Goal: Complete application form

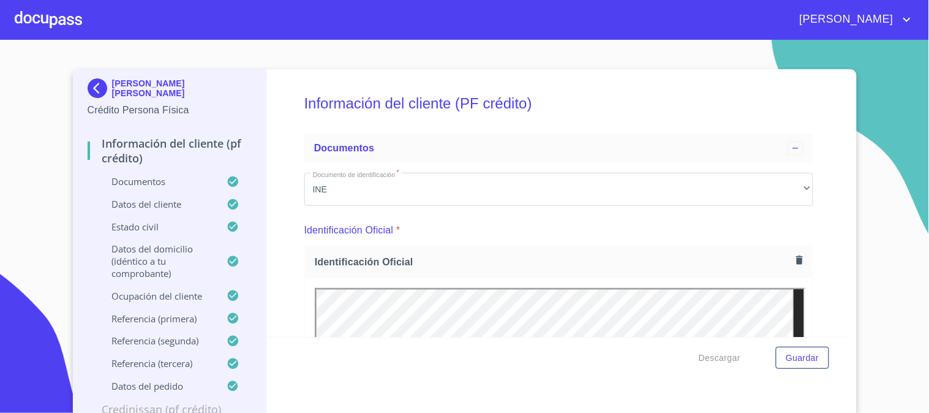
scroll to position [3469, 0]
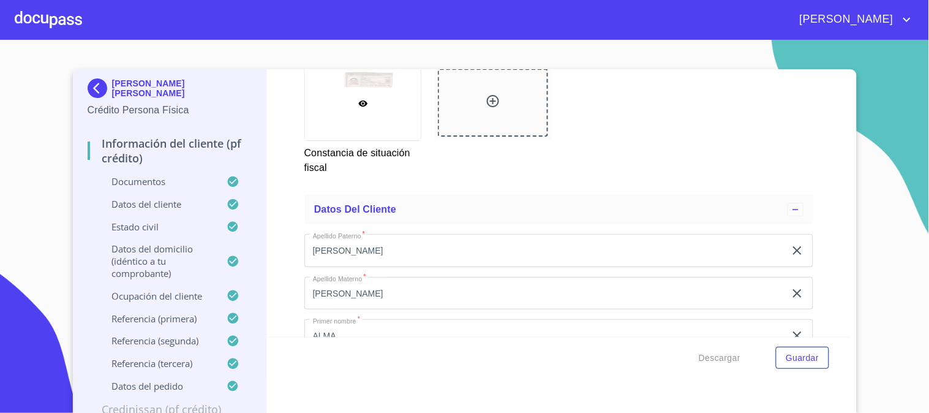
click at [51, 10] on div at bounding box center [48, 19] width 67 height 39
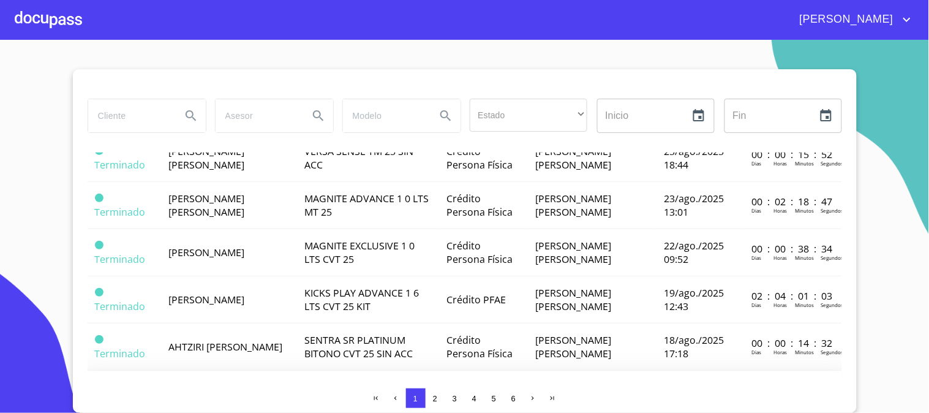
scroll to position [444, 0]
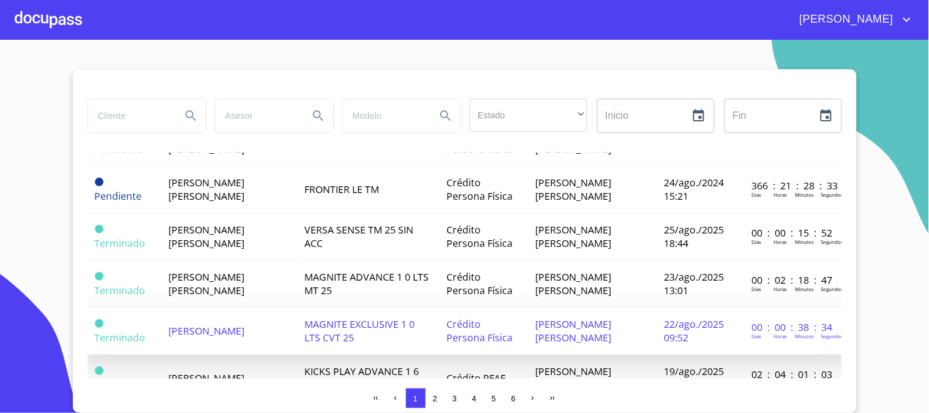
click at [212, 324] on span "[PERSON_NAME]" at bounding box center [206, 330] width 76 height 13
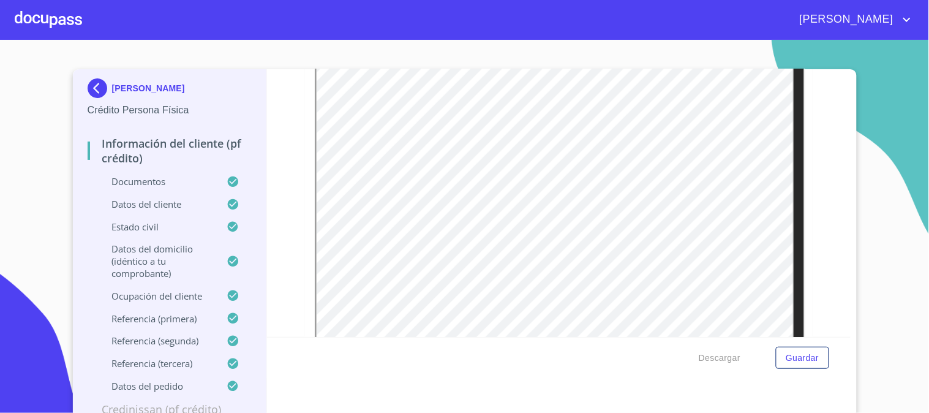
scroll to position [680, 0]
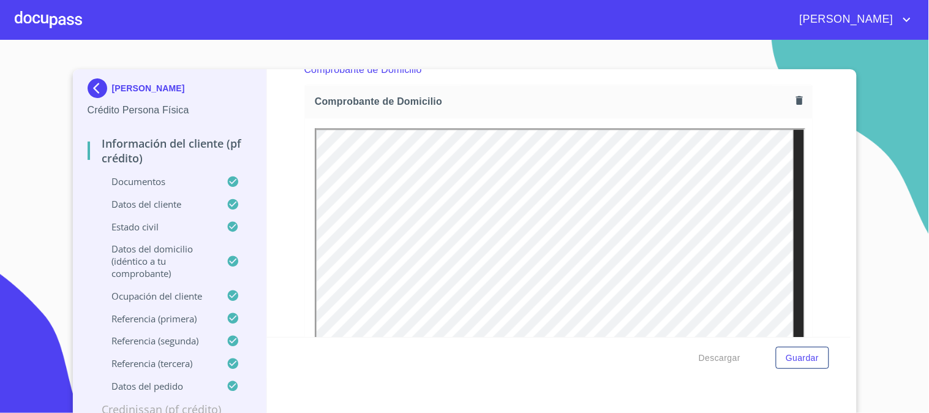
click at [794, 102] on icon "button" at bounding box center [800, 100] width 12 height 12
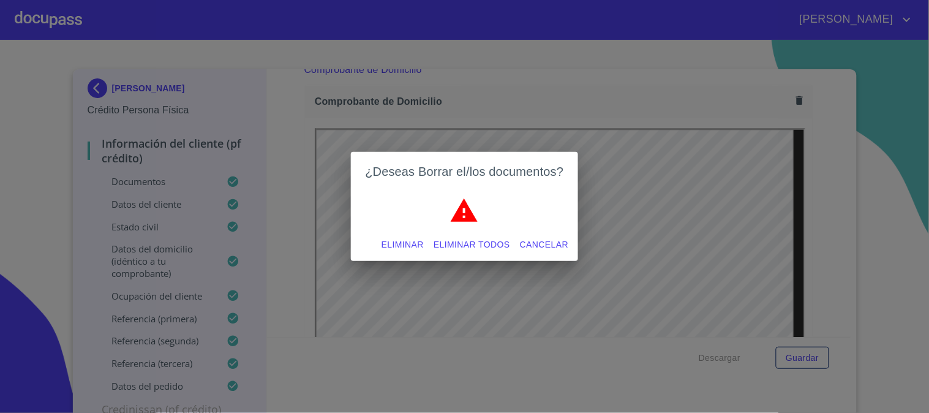
click at [411, 240] on span "Eliminar" at bounding box center [402, 244] width 42 height 15
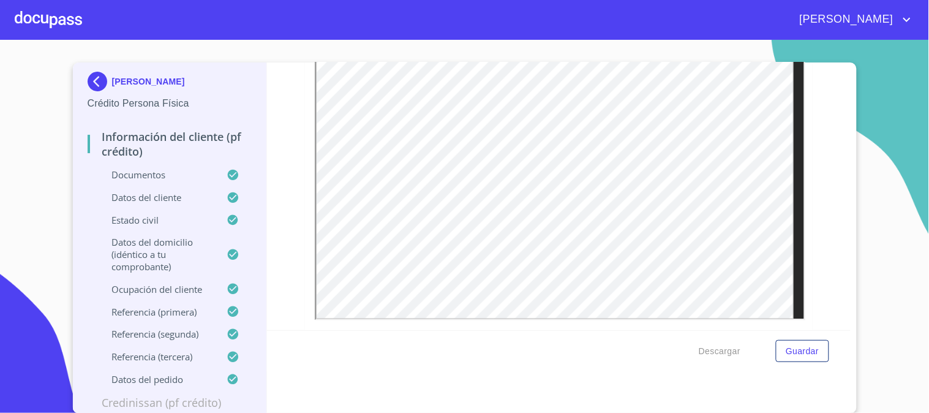
scroll to position [2789, 0]
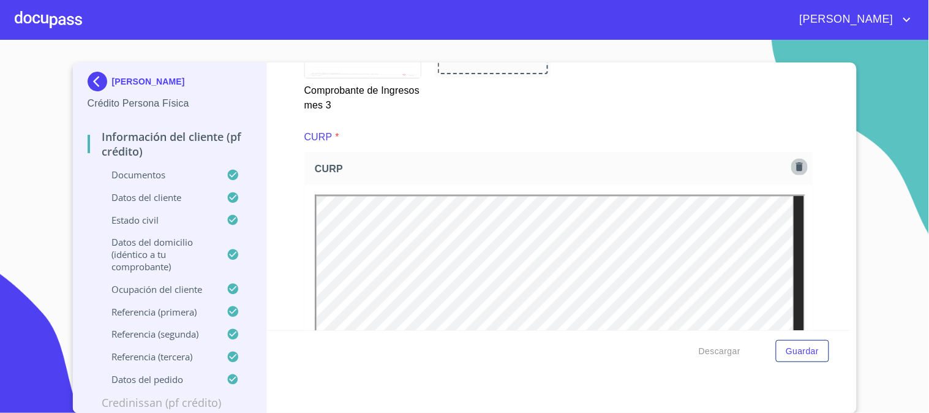
click at [796, 162] on icon "button" at bounding box center [799, 166] width 7 height 9
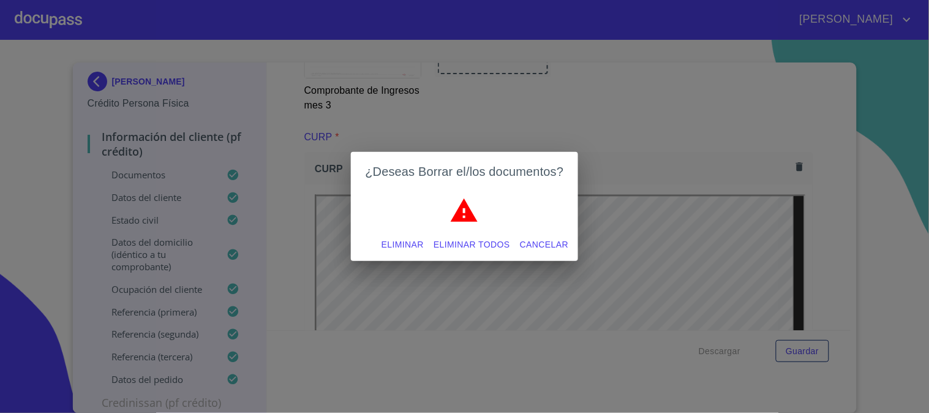
click at [388, 246] on span "Eliminar" at bounding box center [402, 244] width 42 height 15
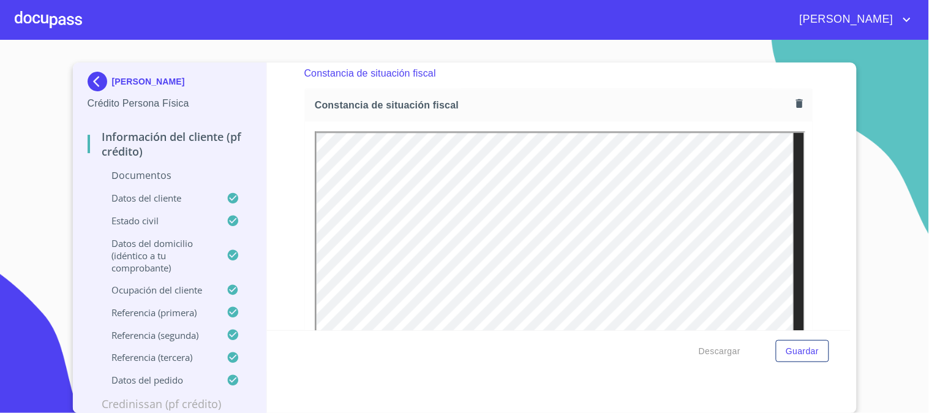
scroll to position [3062, 0]
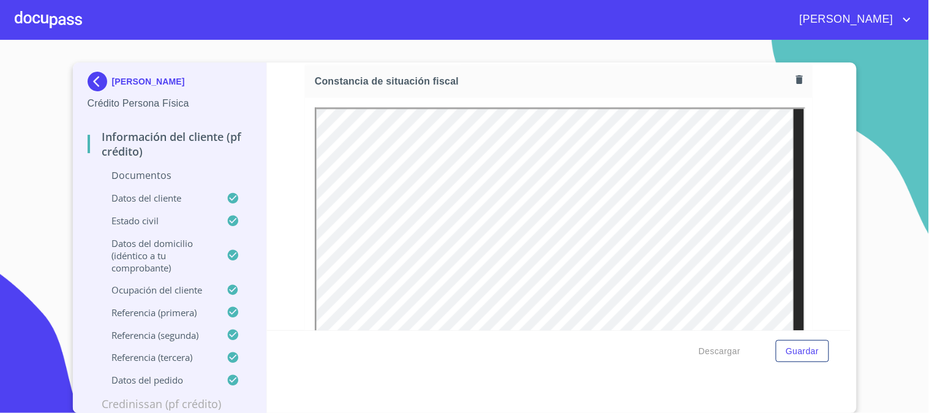
click at [786, 82] on div "Constancia de situación fiscal" at bounding box center [559, 81] width 508 height 32
click at [794, 73] on icon "button" at bounding box center [800, 79] width 12 height 12
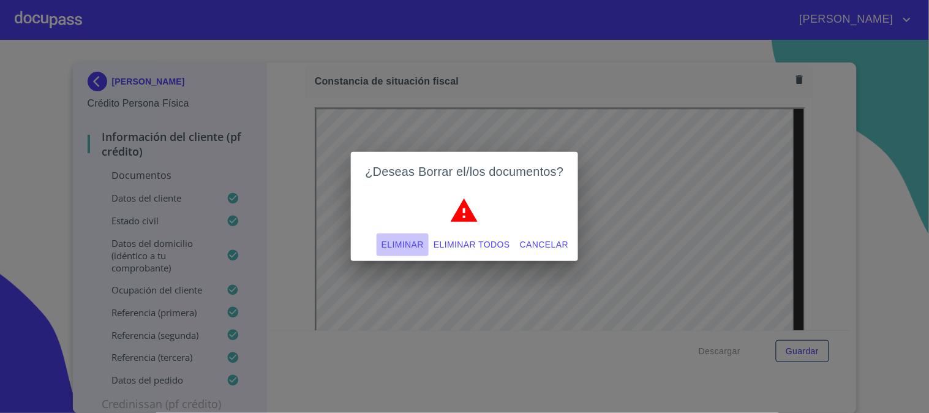
click at [408, 249] on span "Eliminar" at bounding box center [402, 244] width 42 height 15
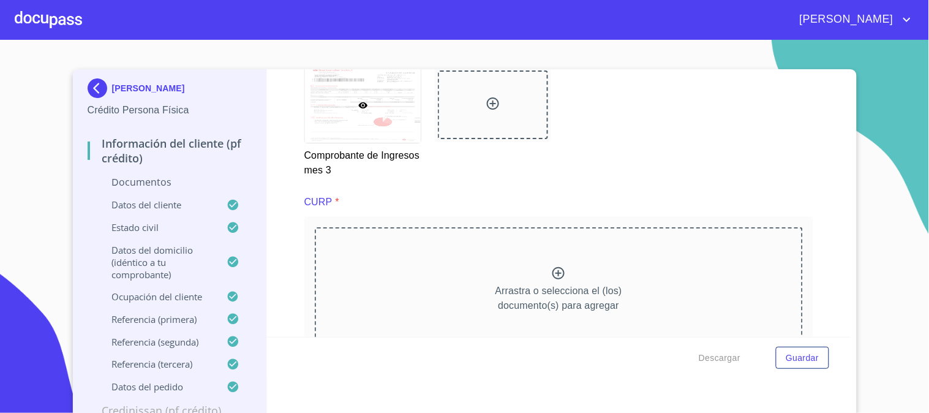
scroll to position [2721, 0]
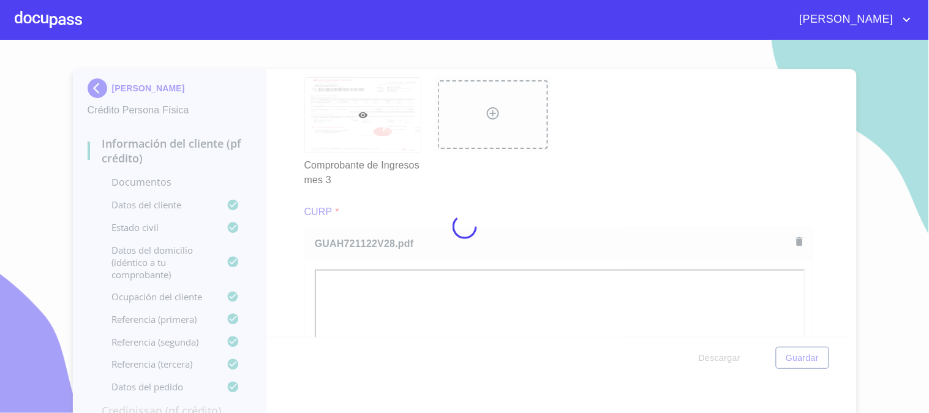
click at [280, 258] on div at bounding box center [464, 226] width 929 height 373
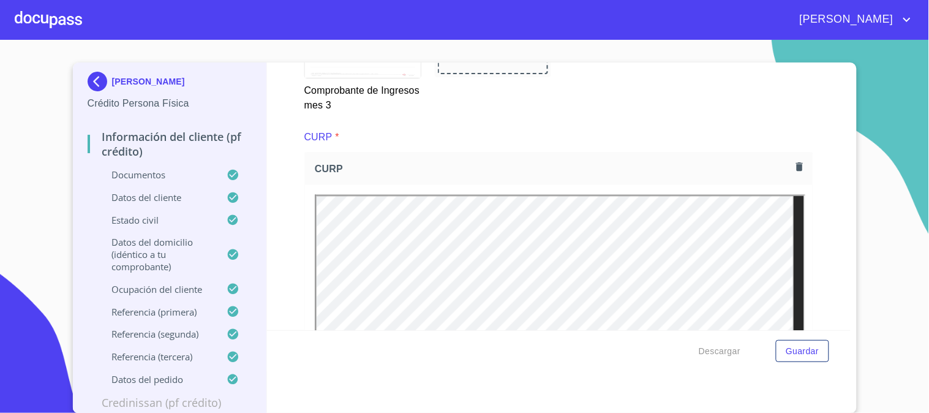
scroll to position [2789, 0]
click at [794, 162] on icon "button" at bounding box center [800, 168] width 12 height 12
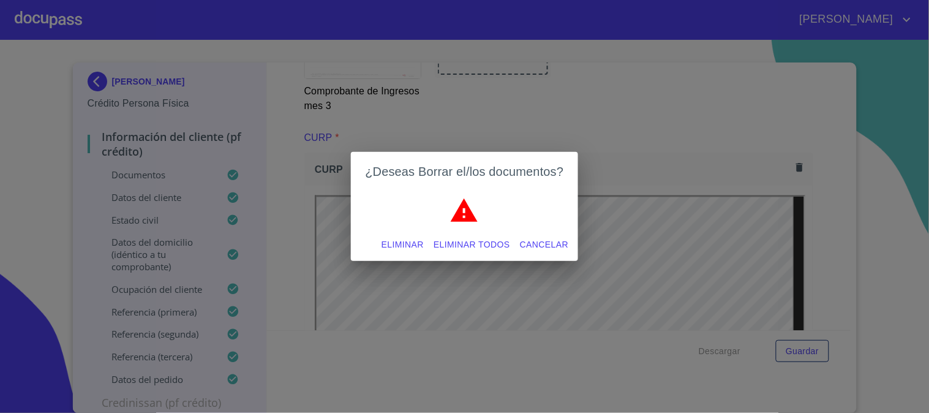
click at [385, 253] on button "Eliminar" at bounding box center [403, 244] width 52 height 23
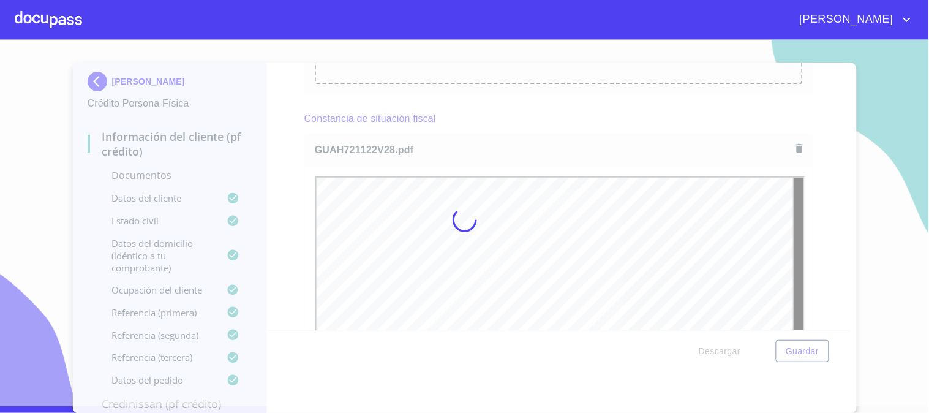
scroll to position [0, 0]
click at [285, 192] on div at bounding box center [464, 219] width 929 height 373
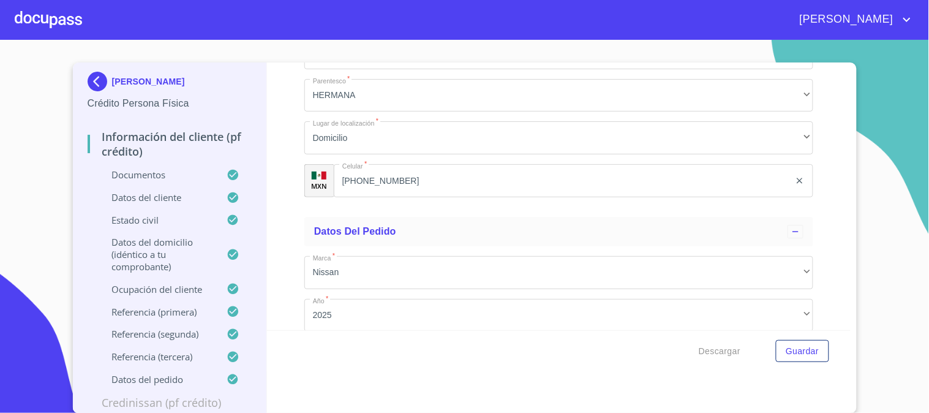
scroll to position [7137, 0]
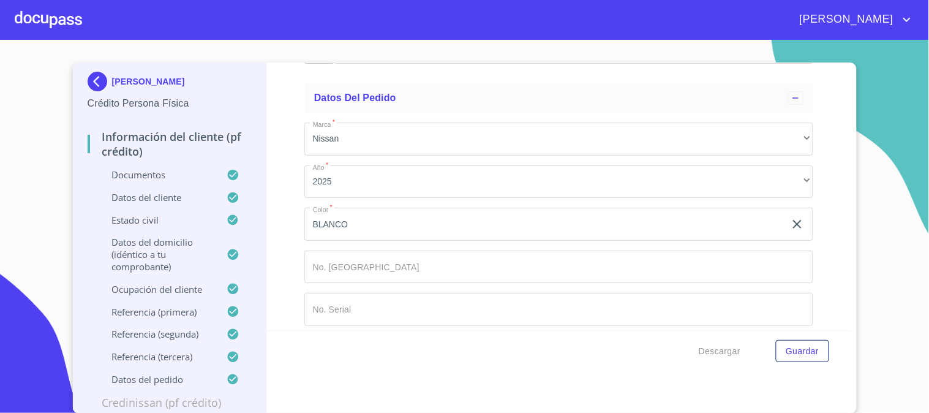
click at [622, 265] on input "Documento de identificación   *" at bounding box center [558, 266] width 509 height 33
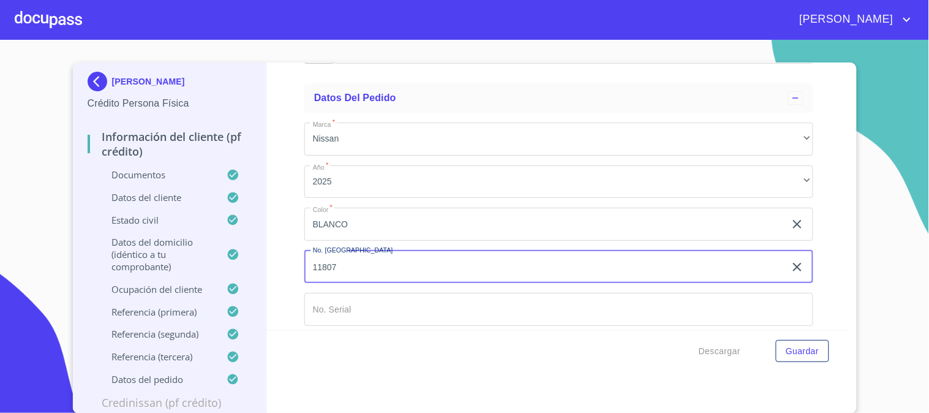
type input "11807"
click at [586, 296] on input "Documento de identificación   *" at bounding box center [558, 309] width 509 height 33
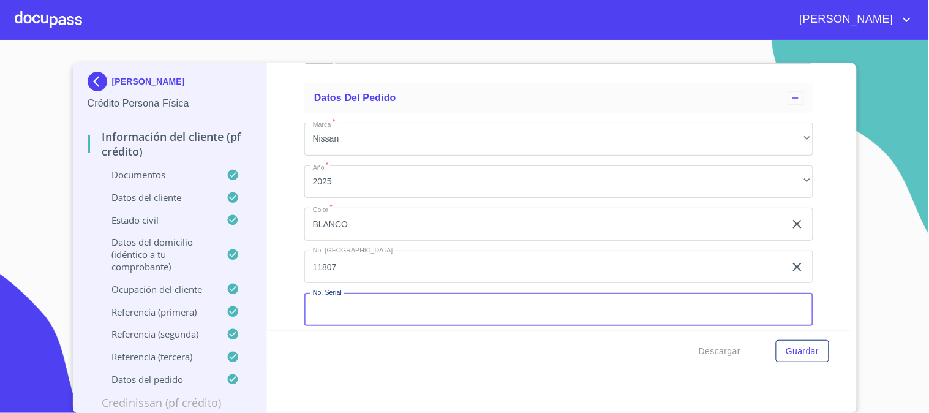
click at [394, 293] on input "Documento de identificación   *" at bounding box center [558, 309] width 509 height 33
paste input "[US_VEHICLE_IDENTIFICATION_NUMBER]"
type input "[US_VEHICLE_IDENTIFICATION_NUMBER]"
click at [811, 344] on span "Guardar" at bounding box center [802, 351] width 33 height 15
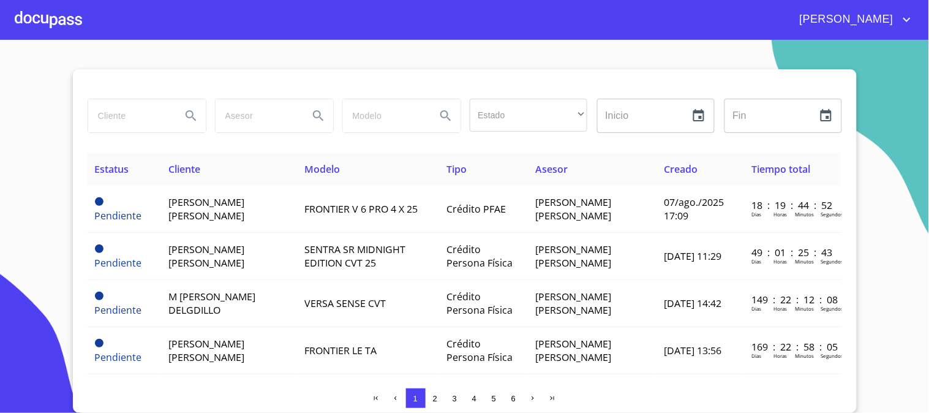
click at [50, 13] on div at bounding box center [48, 19] width 67 height 39
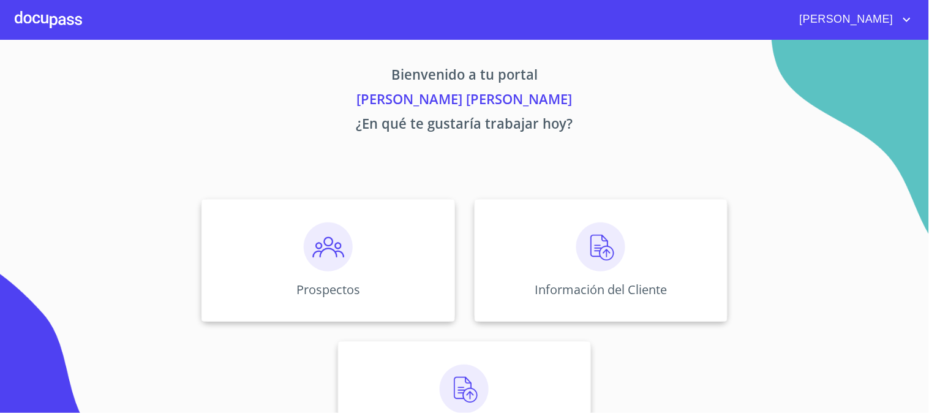
scroll to position [59, 0]
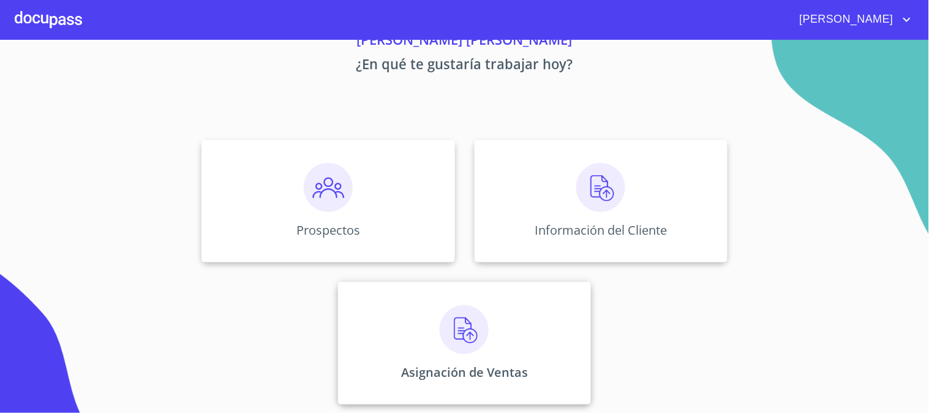
click at [489, 327] on div "Asignación de Ventas" at bounding box center [464, 343] width 253 height 122
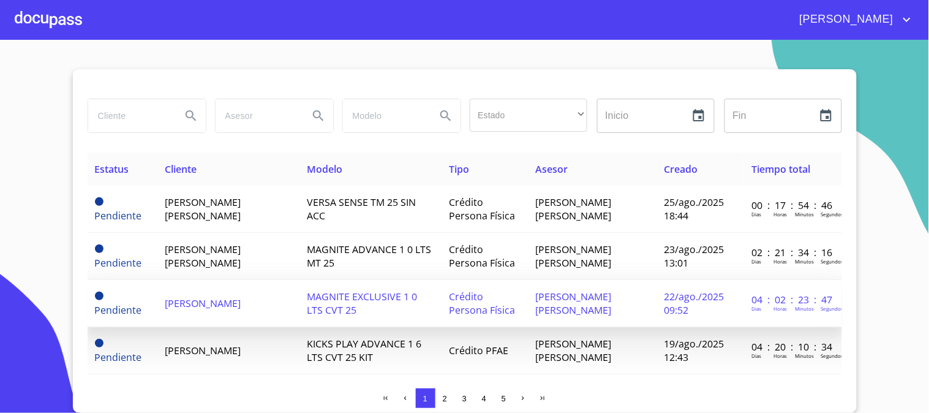
click at [299, 289] on td "[PERSON_NAME]" at bounding box center [228, 303] width 142 height 47
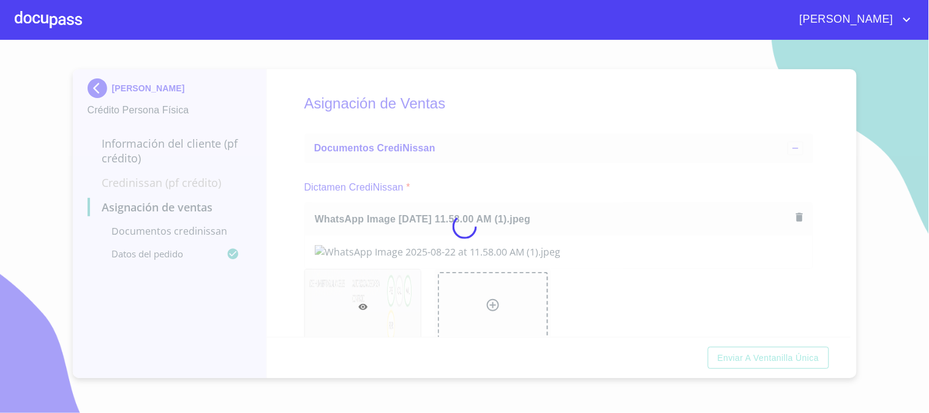
click at [261, 286] on div at bounding box center [464, 226] width 929 height 373
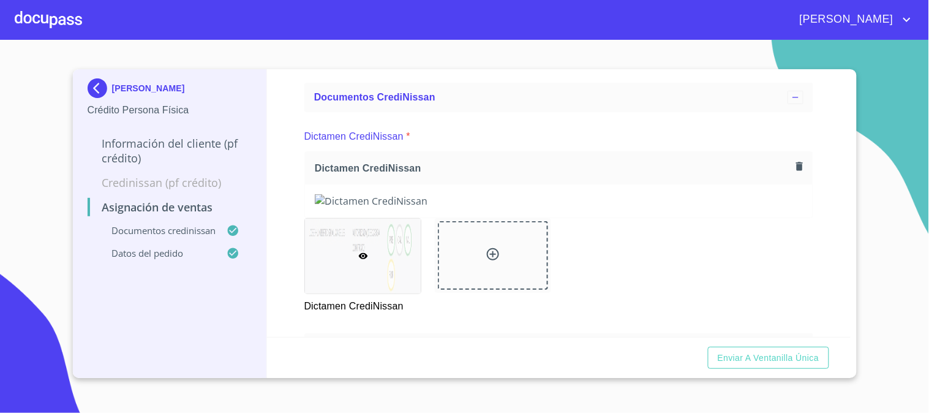
scroll to position [136, 0]
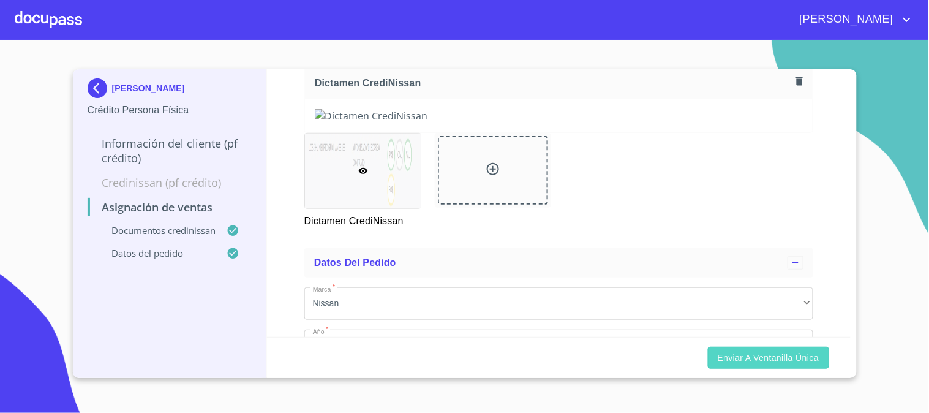
click at [754, 355] on span "Enviar a Ventanilla única" at bounding box center [769, 357] width 102 height 15
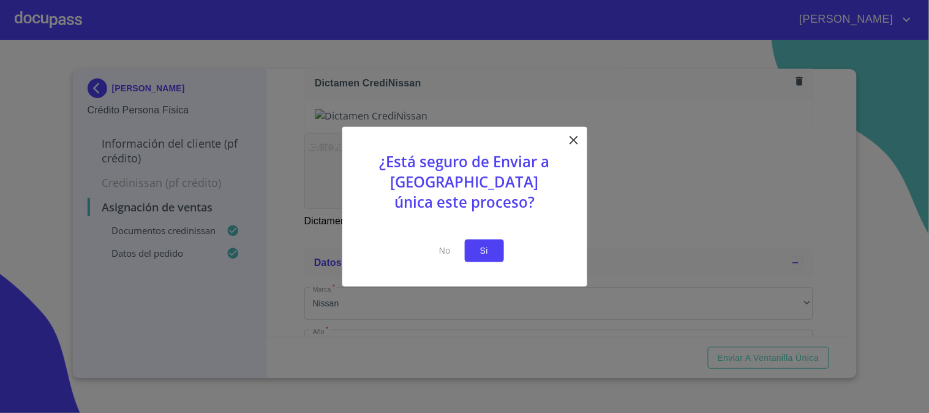
click at [475, 251] on span "Si" at bounding box center [485, 250] width 20 height 15
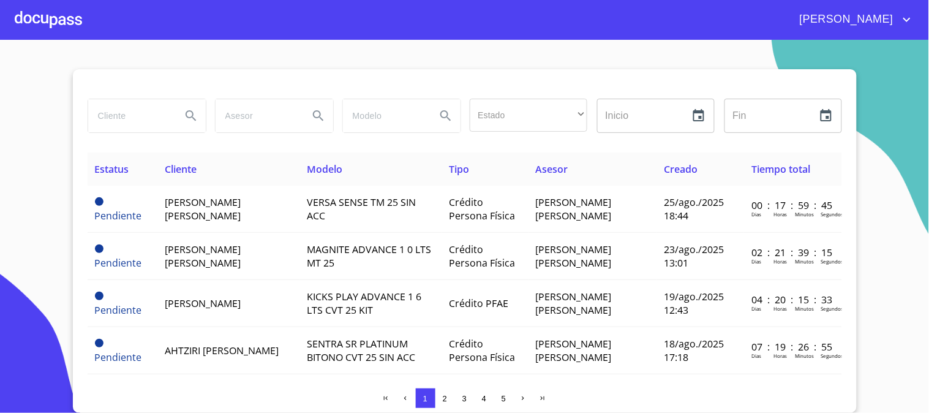
click at [62, 33] on div at bounding box center [48, 19] width 67 height 39
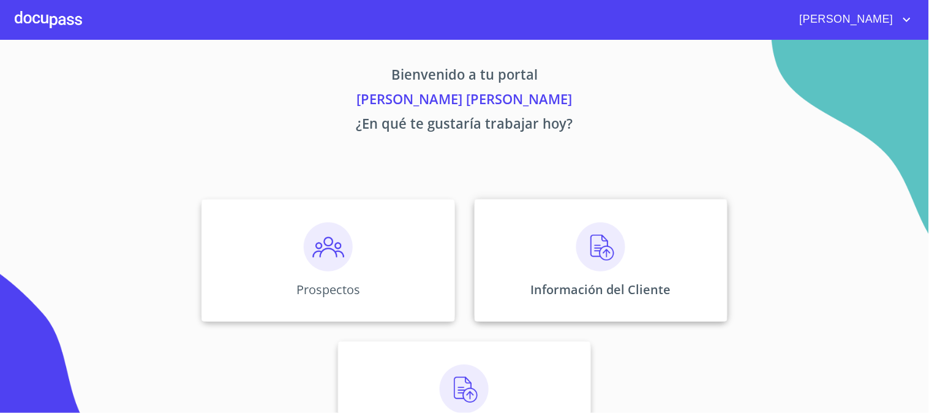
click at [559, 256] on div "Información del Cliente" at bounding box center [601, 260] width 253 height 122
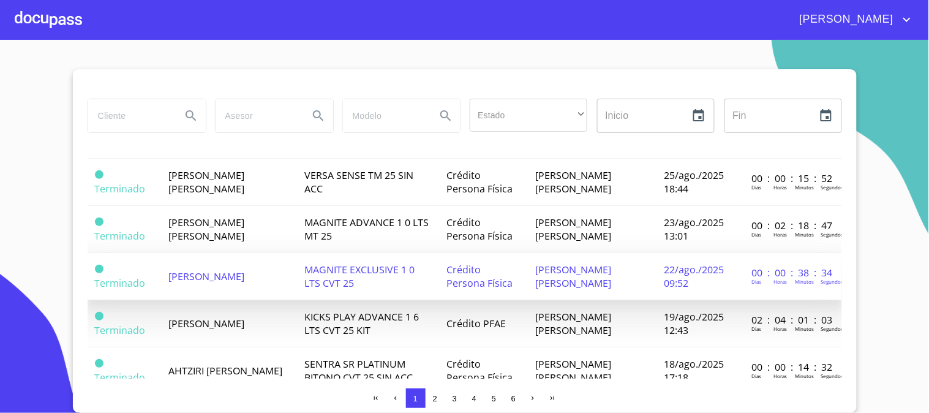
scroll to position [476, 0]
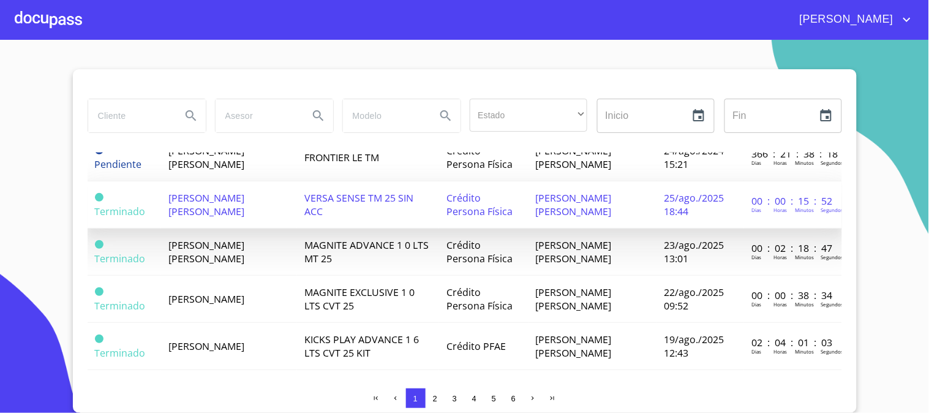
click at [241, 200] on td "[PERSON_NAME] [PERSON_NAME]" at bounding box center [229, 204] width 136 height 47
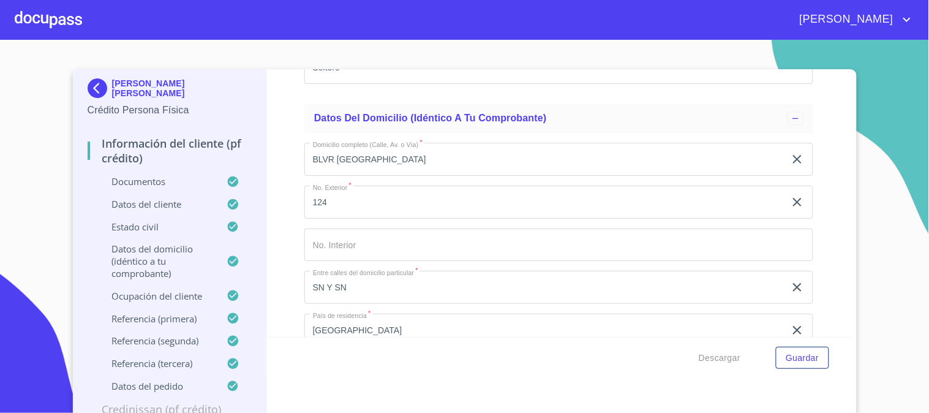
scroll to position [4452, 0]
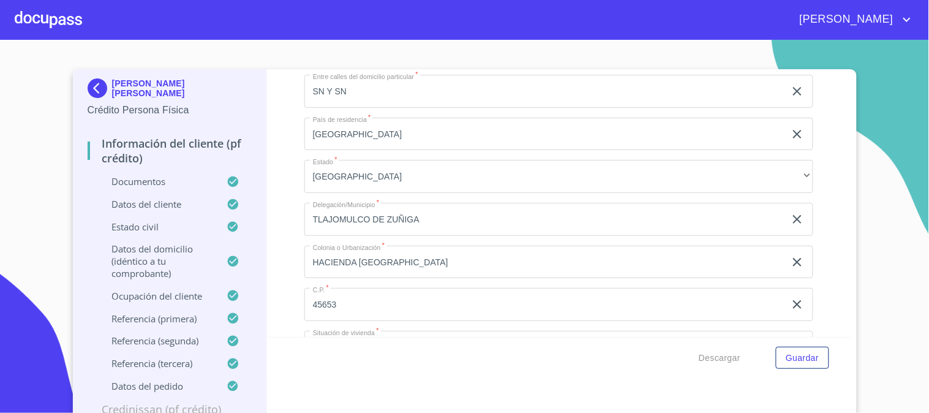
drag, startPoint x: 450, startPoint y: 237, endPoint x: 254, endPoint y: 245, distance: 196.7
click at [254, 245] on div "[PERSON_NAME] [PERSON_NAME] Crédito Persona Física Información del cliente (PF …" at bounding box center [462, 244] width 778 height 351
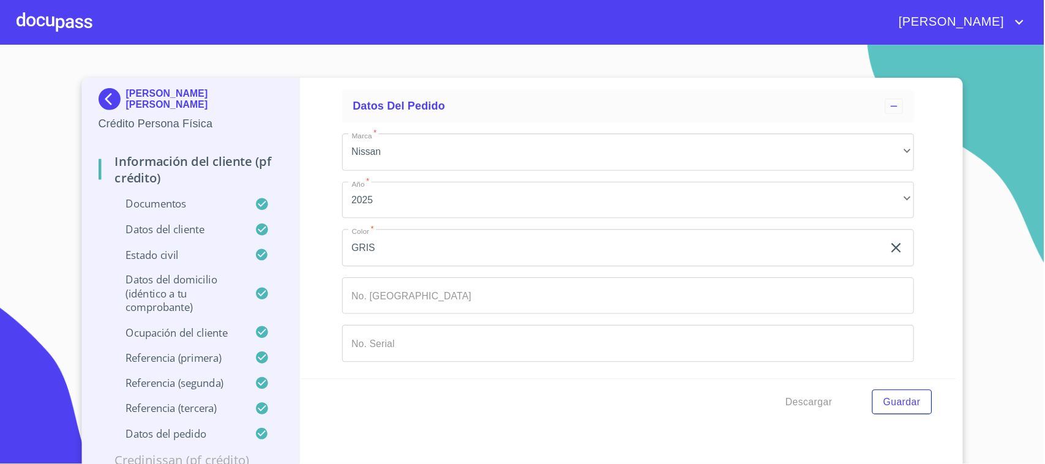
scroll to position [7068, 0]
drag, startPoint x: 309, startPoint y: 129, endPoint x: 383, endPoint y: 268, distance: 158.1
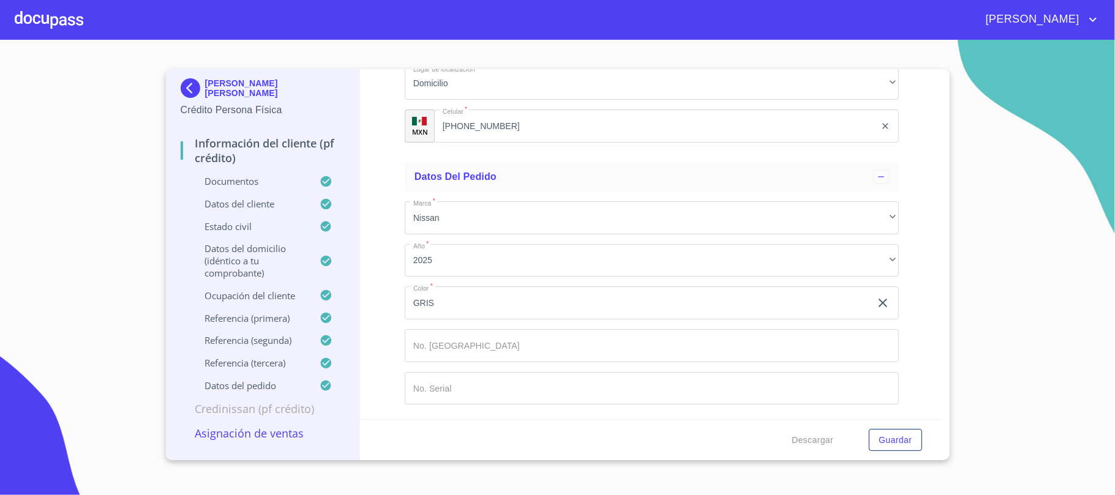
scroll to position [6812, 0]
